Goal: Task Accomplishment & Management: Manage account settings

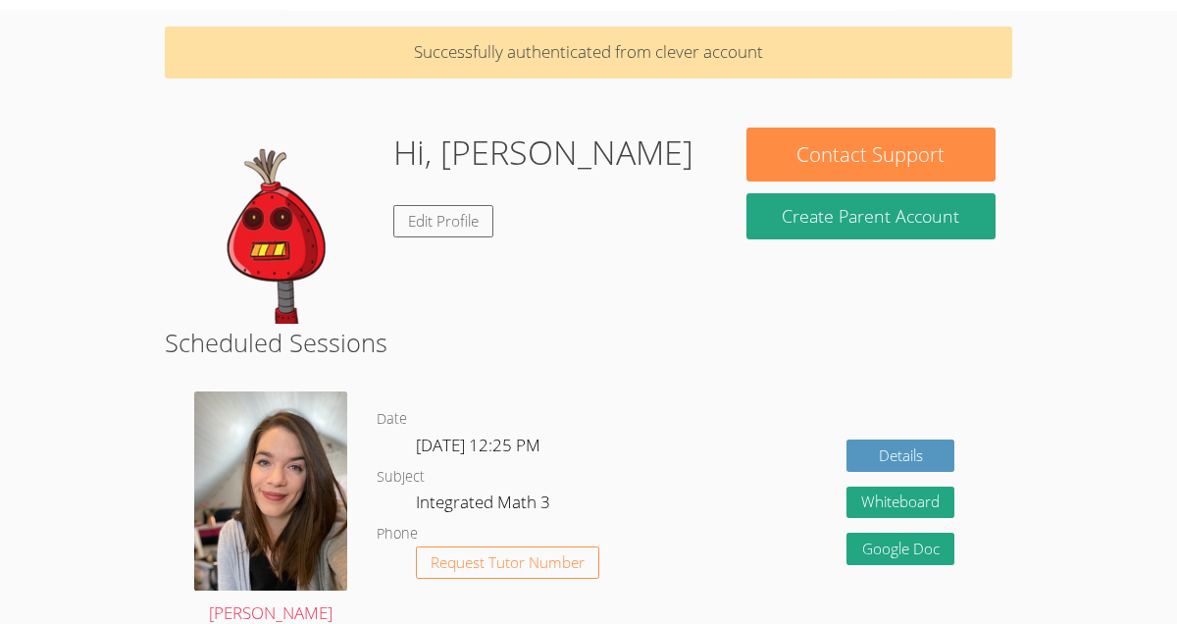
scroll to position [76, 0]
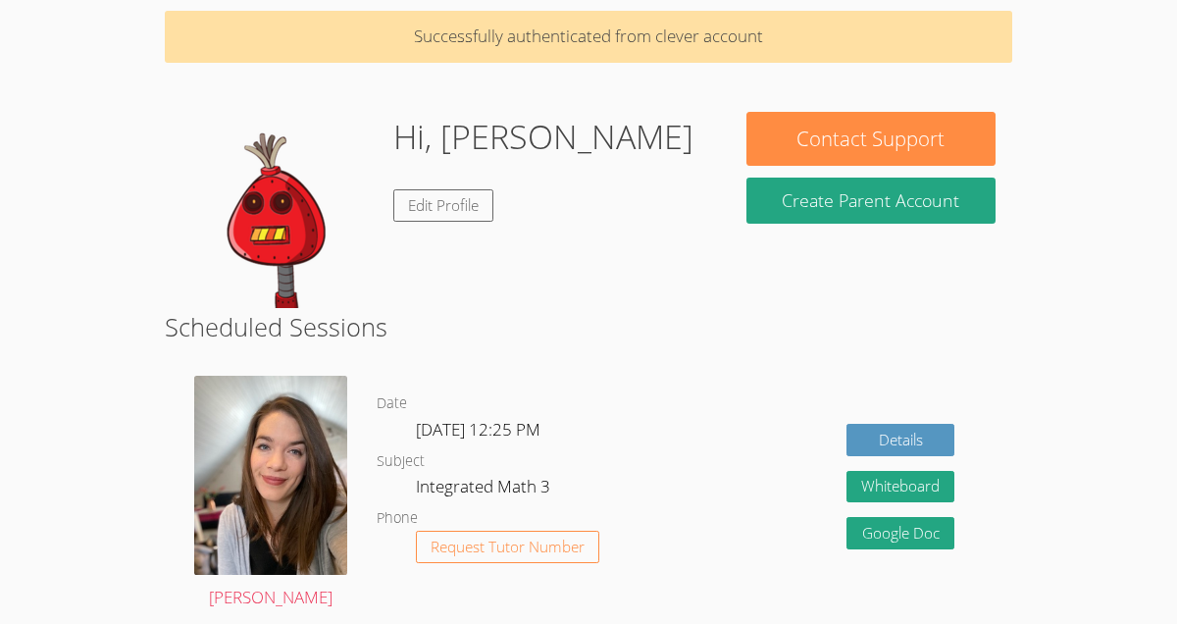
click at [440, 224] on div "Hi, [PERSON_NAME] Edit Profile" at bounding box center [543, 210] width 300 height 196
click at [449, 208] on link "Edit Profile" at bounding box center [443, 205] width 100 height 32
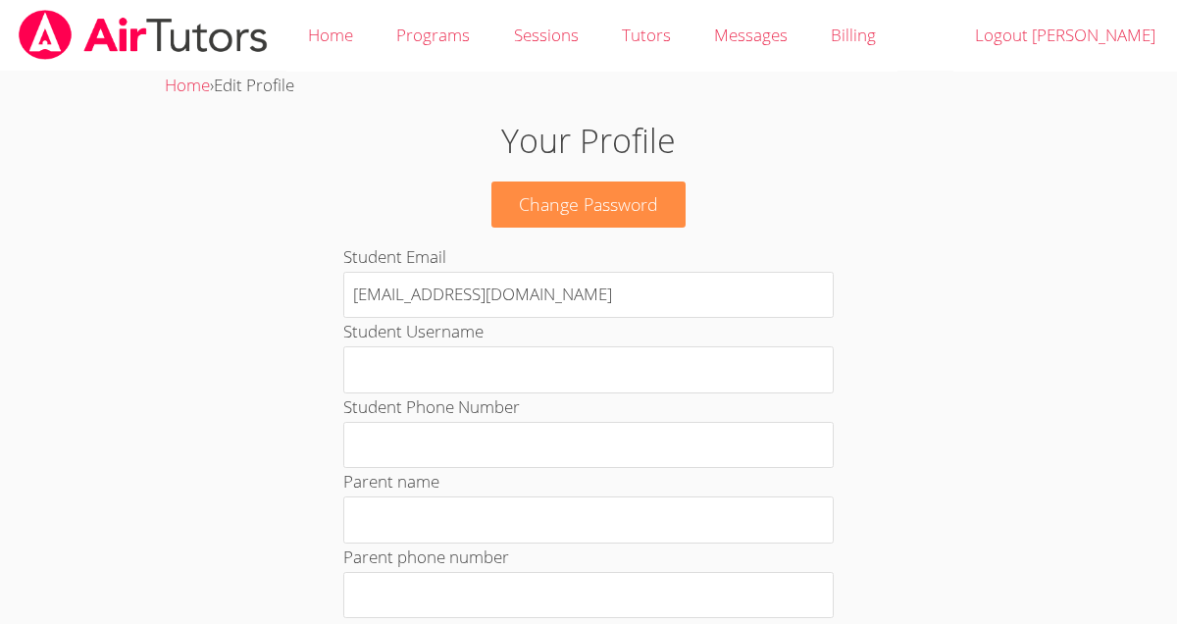
scroll to position [76, 0]
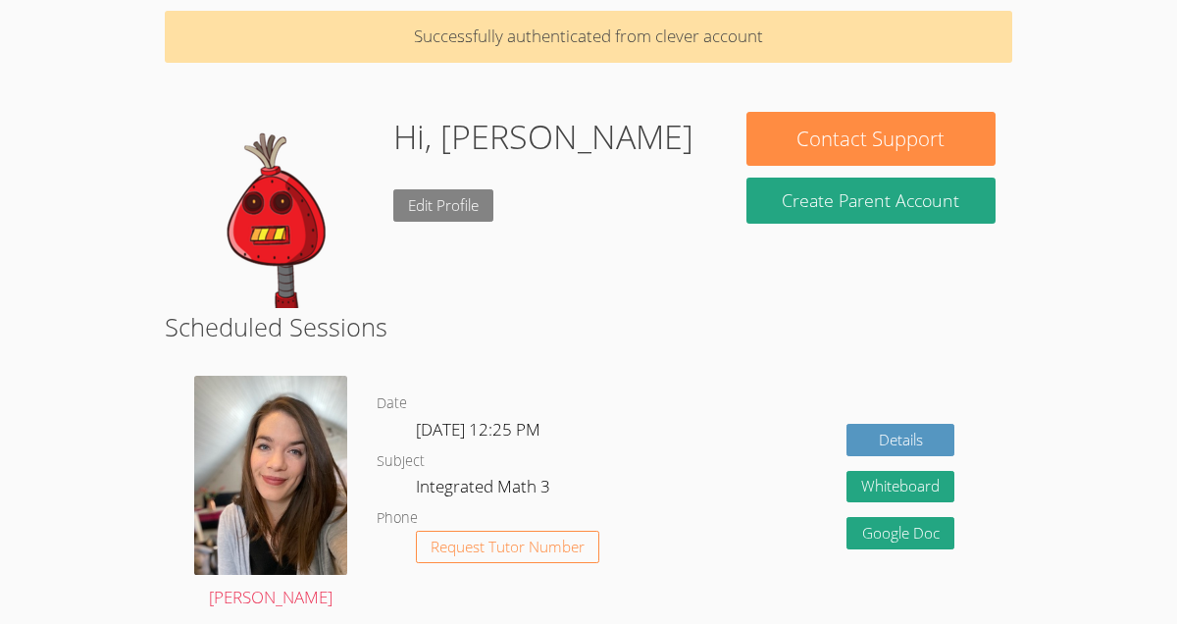
click at [455, 216] on link "Edit Profile" at bounding box center [443, 205] width 100 height 32
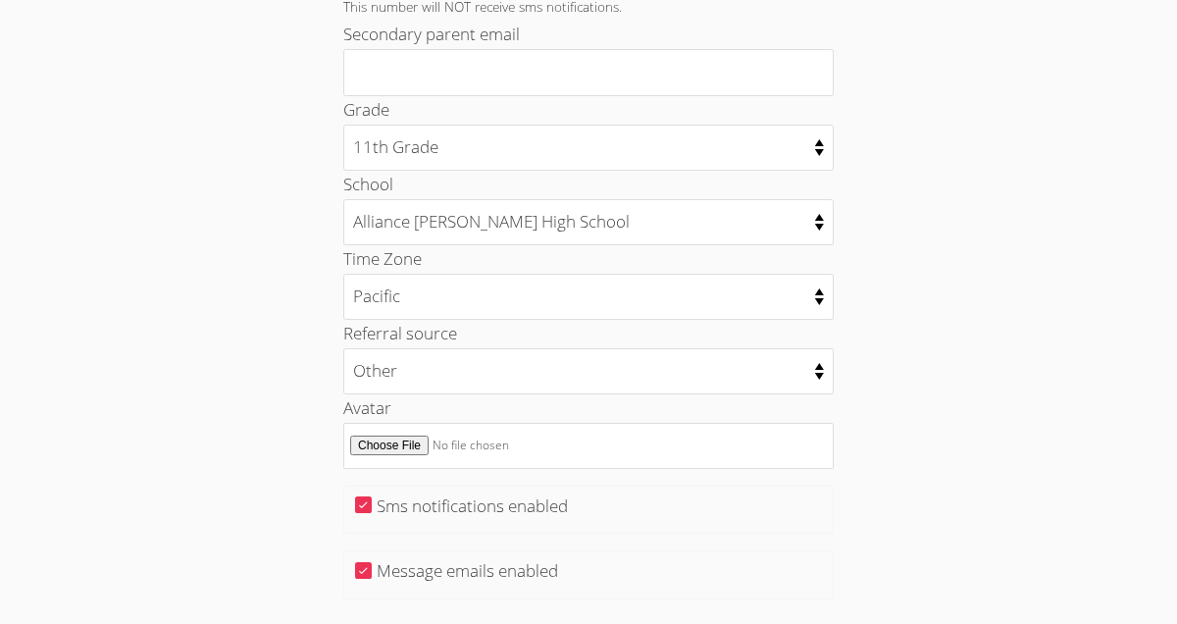
scroll to position [1031, 0]
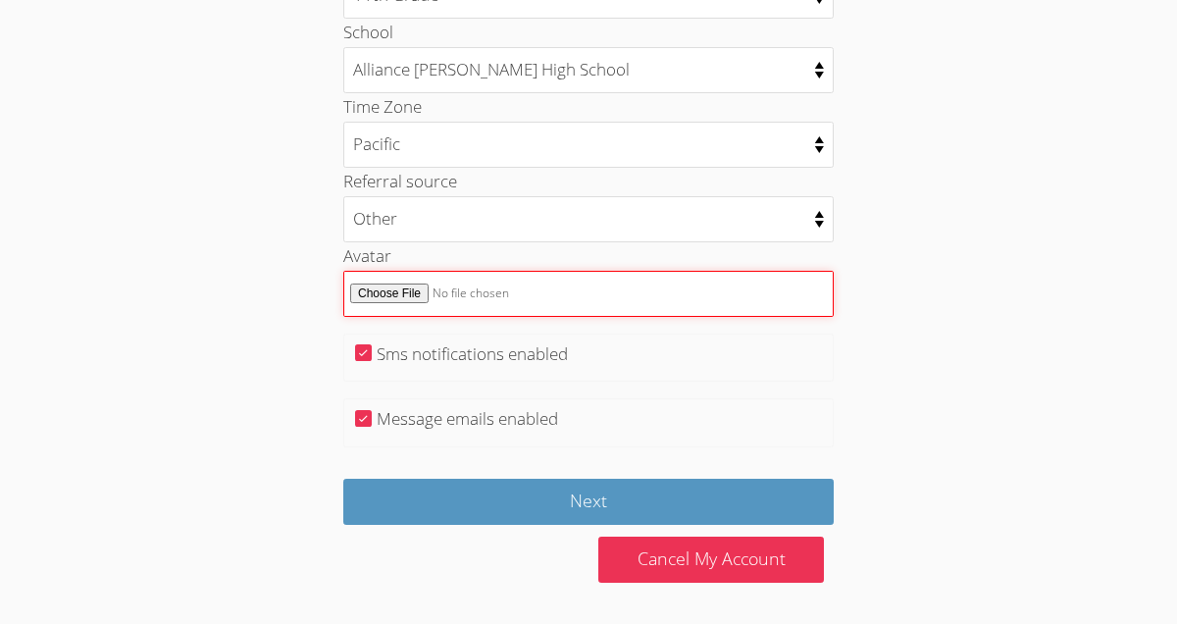
click at [396, 293] on input "Avatar" at bounding box center [588, 294] width 490 height 46
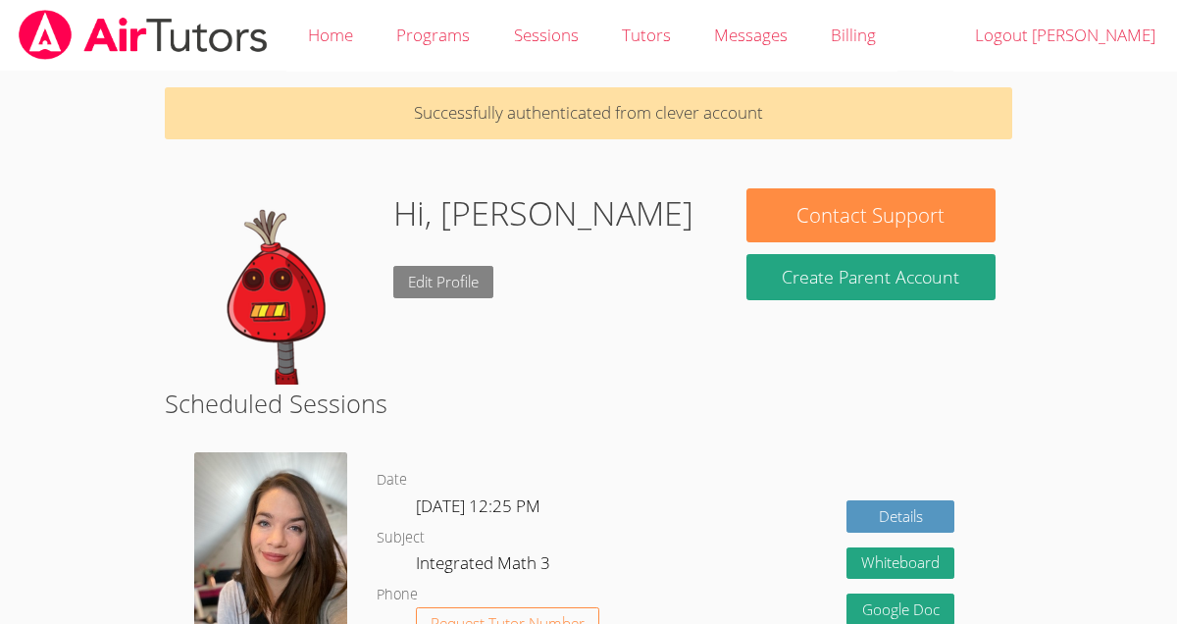
click at [453, 281] on link "Edit Profile" at bounding box center [443, 282] width 100 height 32
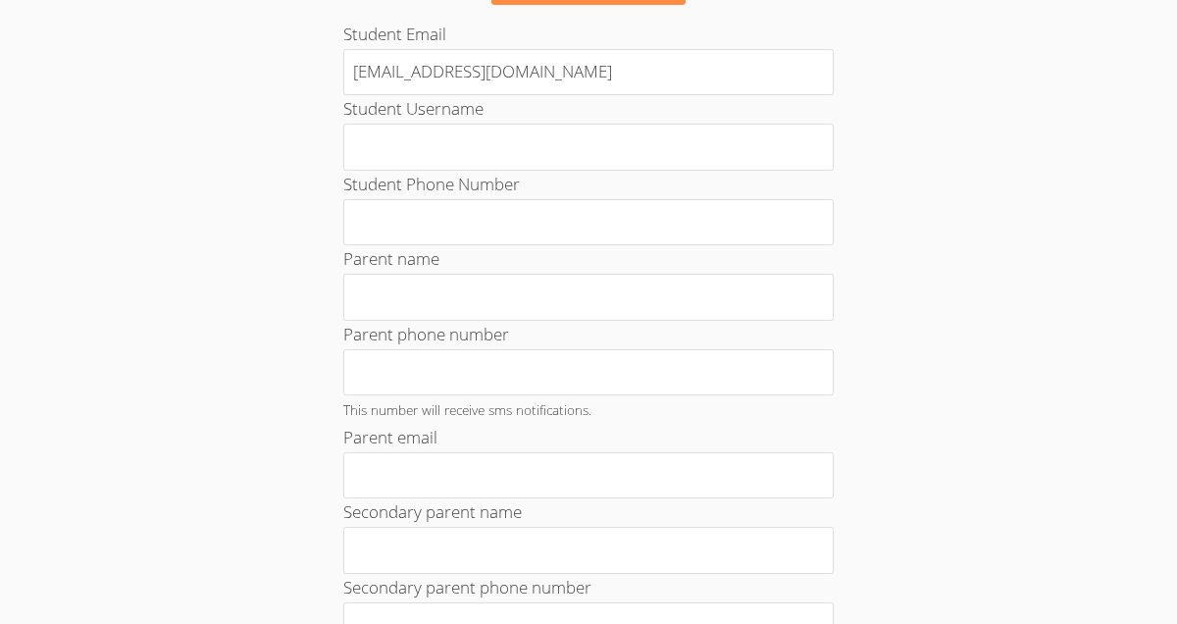
scroll to position [1031, 0]
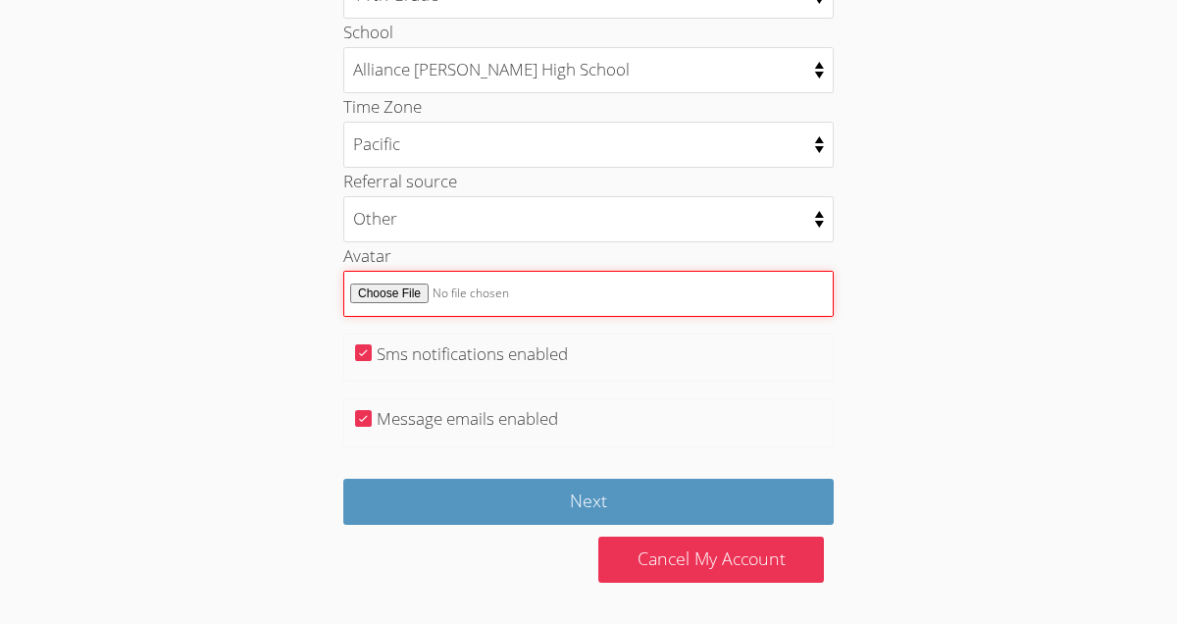
click at [391, 295] on input "Avatar" at bounding box center [588, 294] width 490 height 46
